Goal: Information Seeking & Learning: Learn about a topic

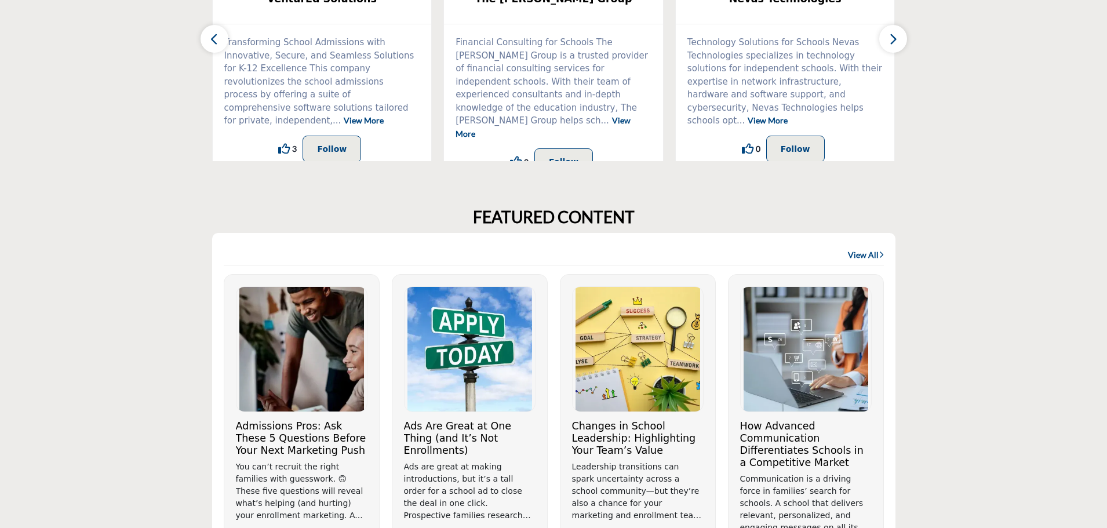
scroll to position [580, 0]
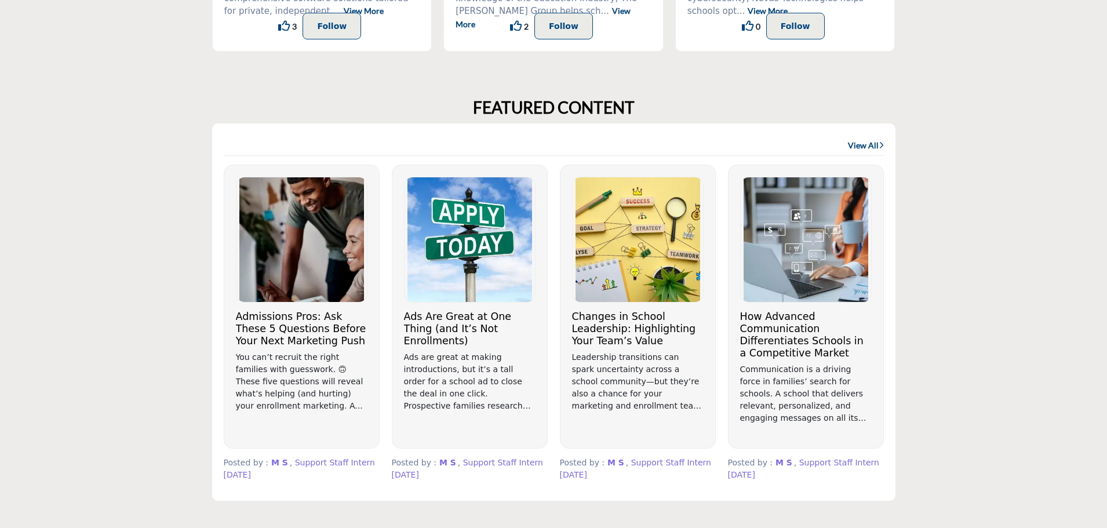
click at [498, 363] on p "Ads are great at making introductions, but it’s a tall order for a school ad to…" at bounding box center [470, 381] width 132 height 61
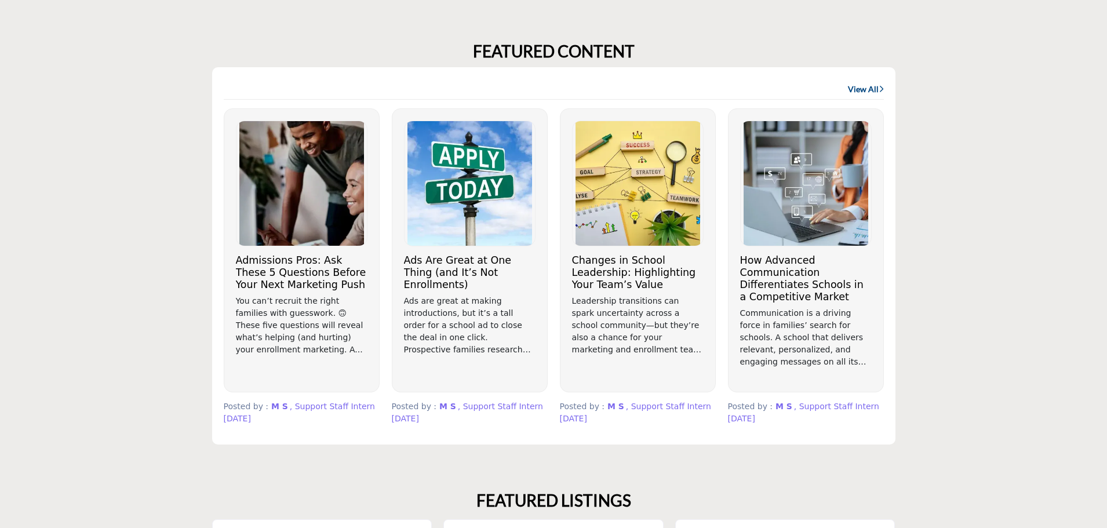
scroll to position [696, 0]
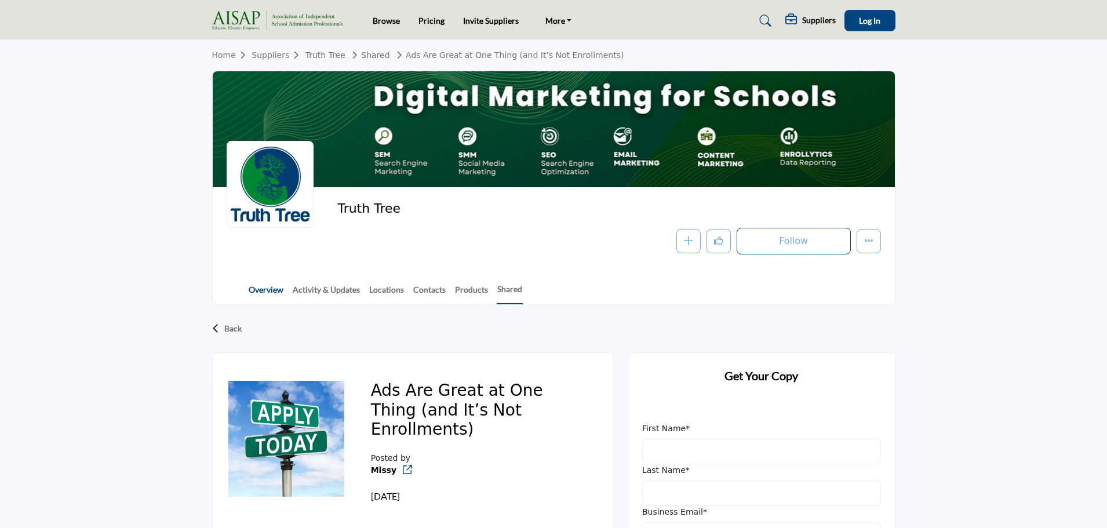
click at [271, 289] on link "Overview" at bounding box center [266, 294] width 36 height 20
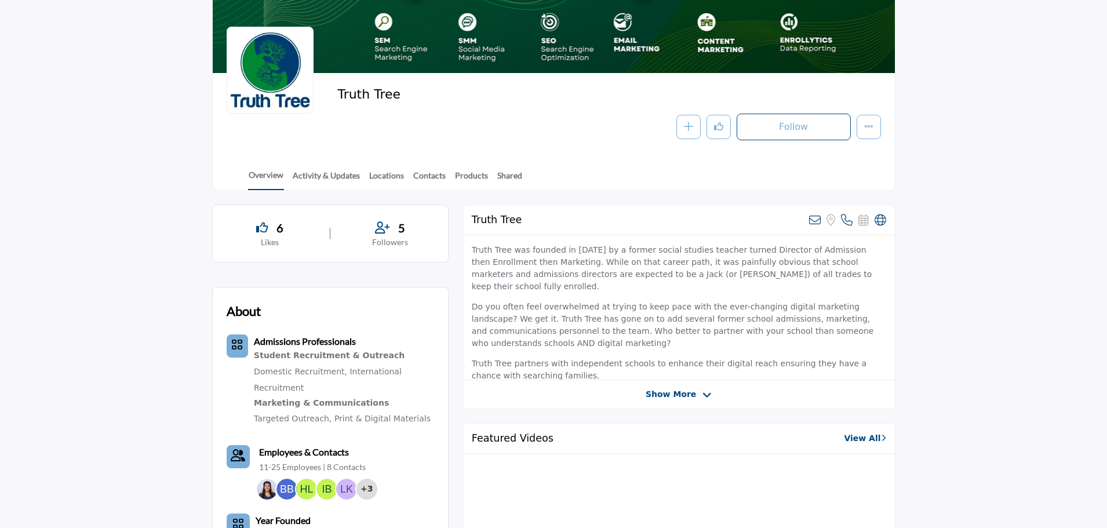
scroll to position [174, 0]
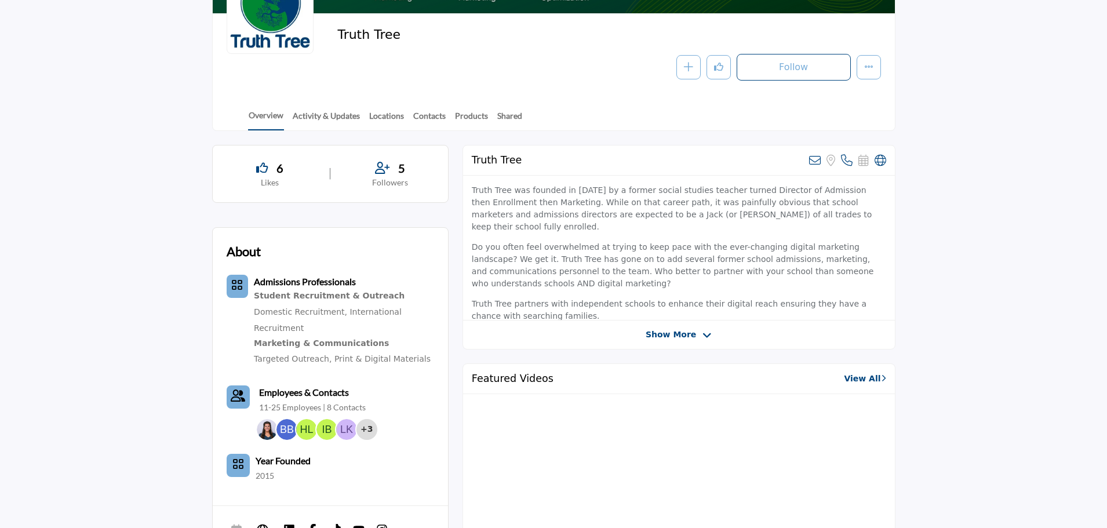
click at [0, 0] on div at bounding box center [0, 0] width 0 height 0
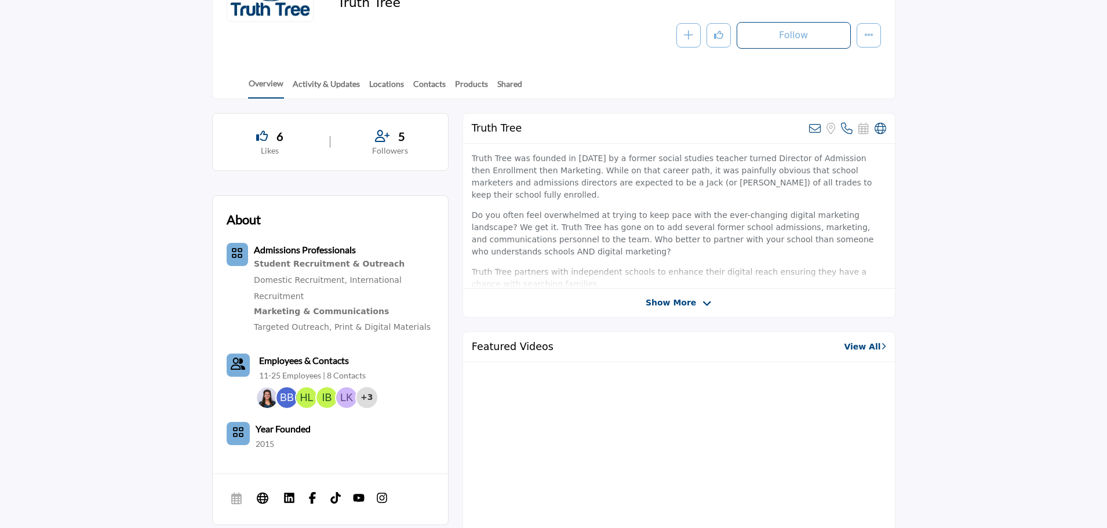
scroll to position [232, 0]
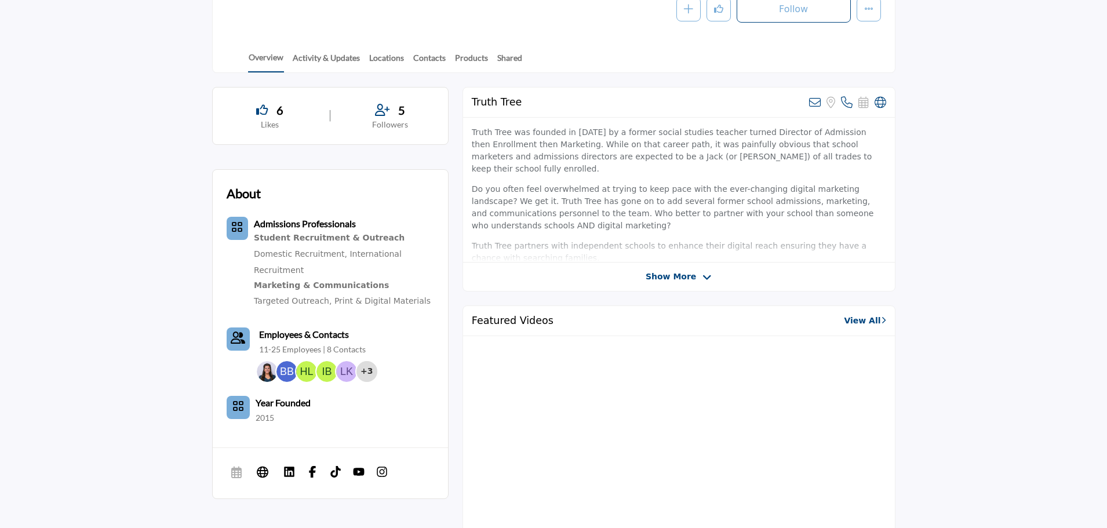
click at [628, 285] on div "Truth Tree View email address of this listing Sorry, but we don't have a locati…" at bounding box center [679, 189] width 433 height 205
click at [703, 274] on icon at bounding box center [707, 278] width 9 height 10
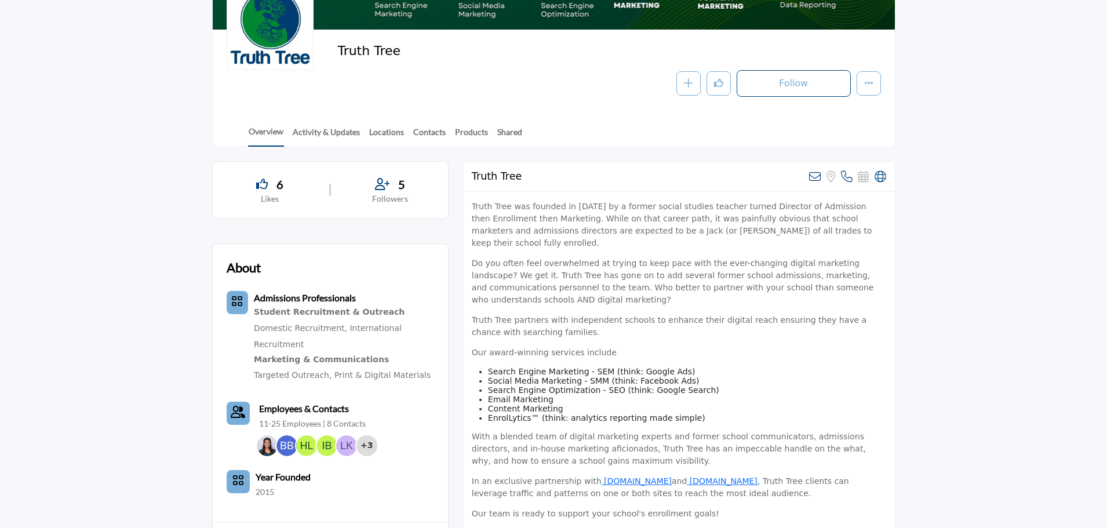
scroll to position [0, 0]
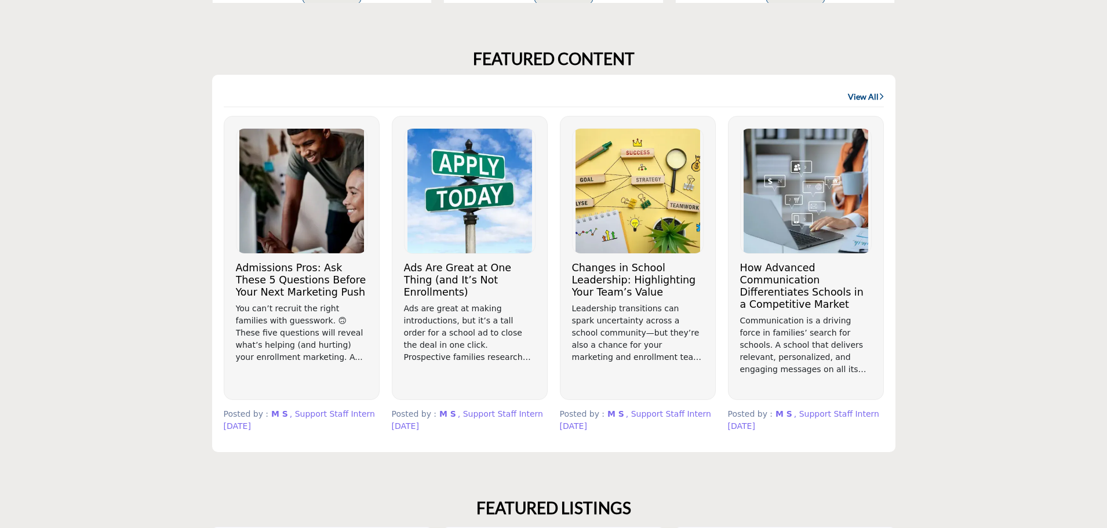
scroll to position [638, 0]
